Goal: Task Accomplishment & Management: Manage account settings

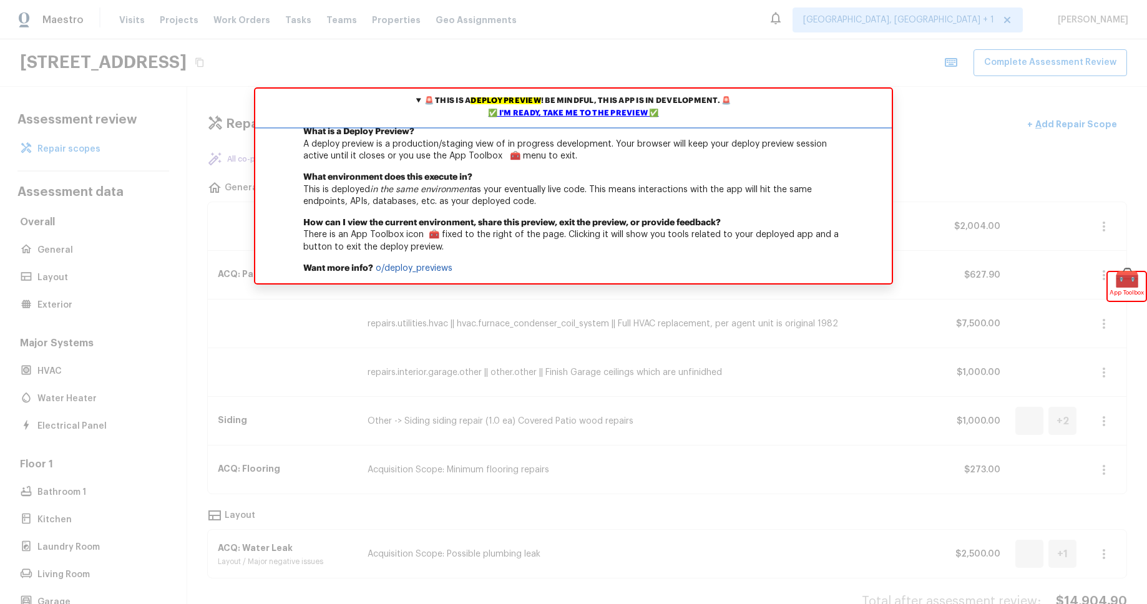
drag, startPoint x: 595, startPoint y: 112, endPoint x: 623, endPoint y: 99, distance: 31.3
click at [595, 112] on div "✅ I'm ready, take me to the preview ✅" at bounding box center [573, 113] width 630 height 12
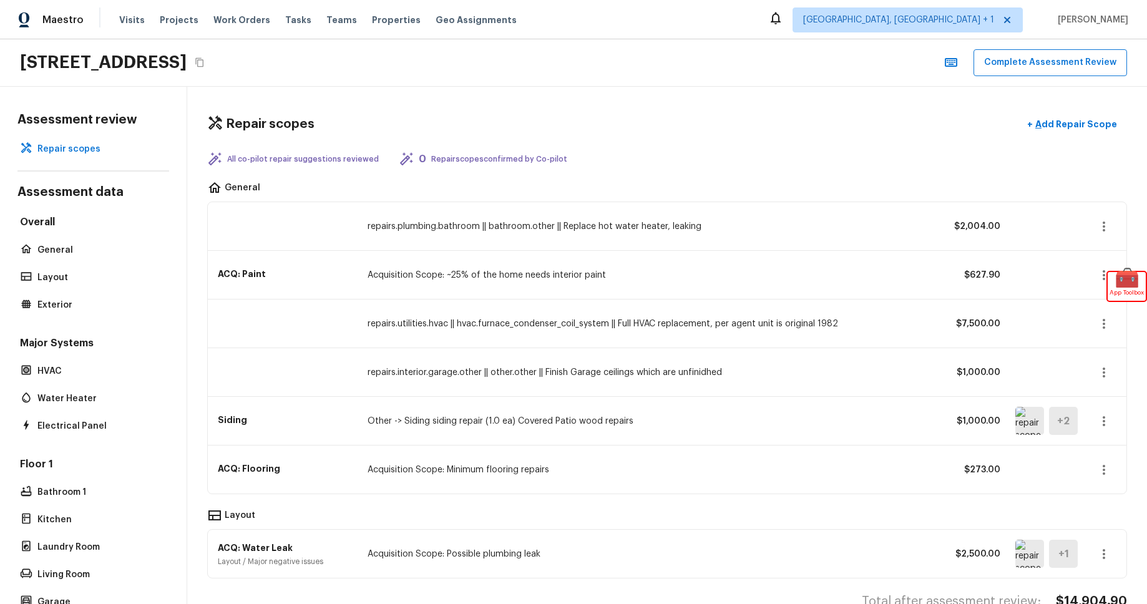
click at [615, 51] on div "[STREET_ADDRESS] Complete Assessment Review" at bounding box center [573, 62] width 1147 height 47
